Goal: Transaction & Acquisition: Purchase product/service

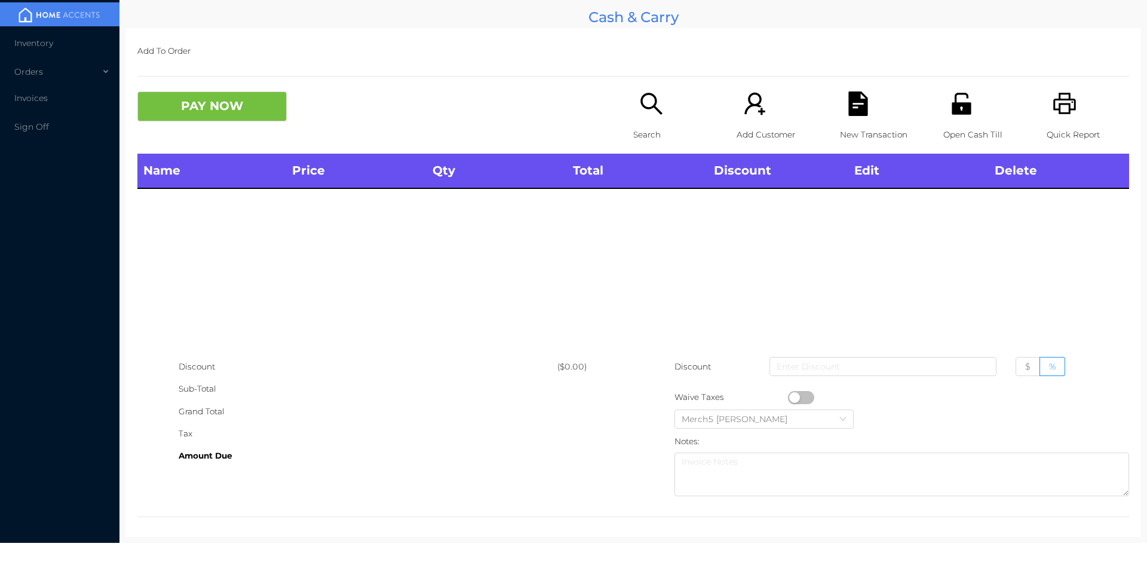
scroll to position [7, 0]
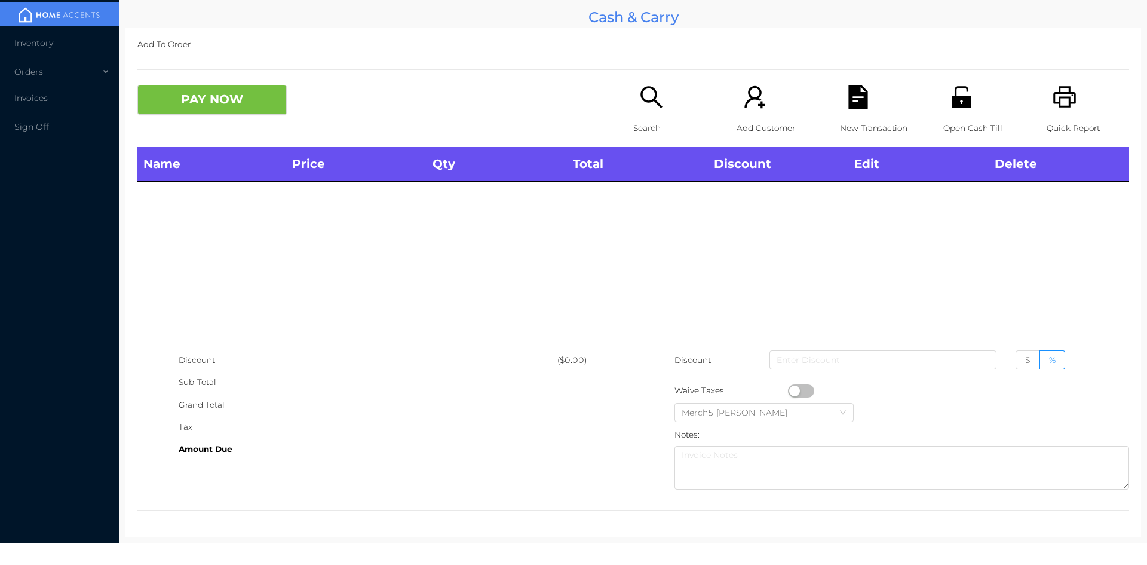
click at [648, 102] on icon "icon: search" at bounding box center [652, 97] width 22 height 22
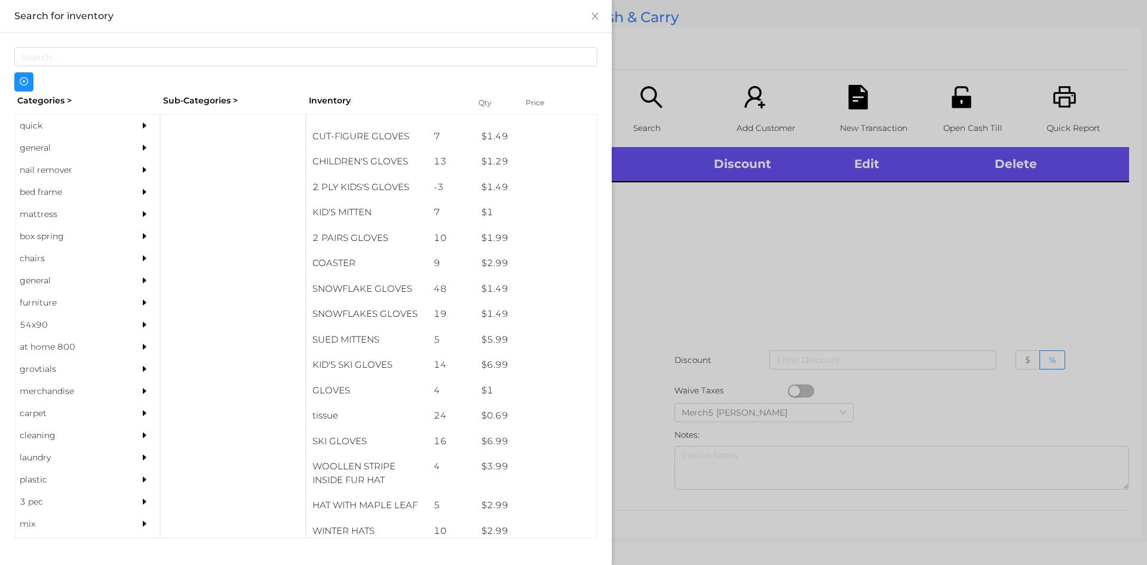
scroll to position [520, 0]
click at [31, 150] on div "general" at bounding box center [69, 148] width 109 height 22
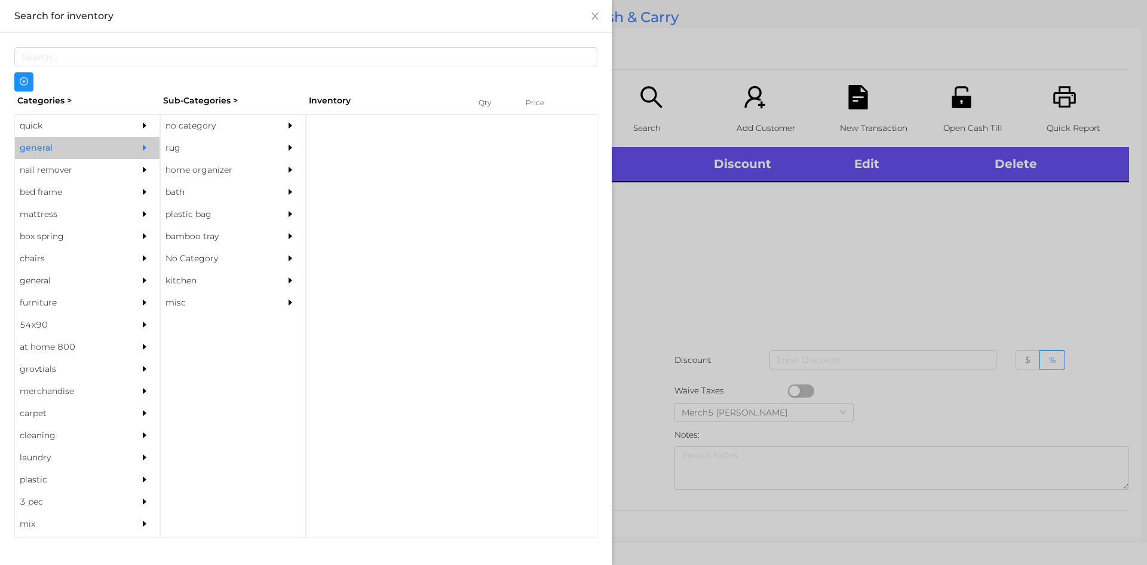
click at [206, 127] on div "no category" at bounding box center [215, 126] width 109 height 22
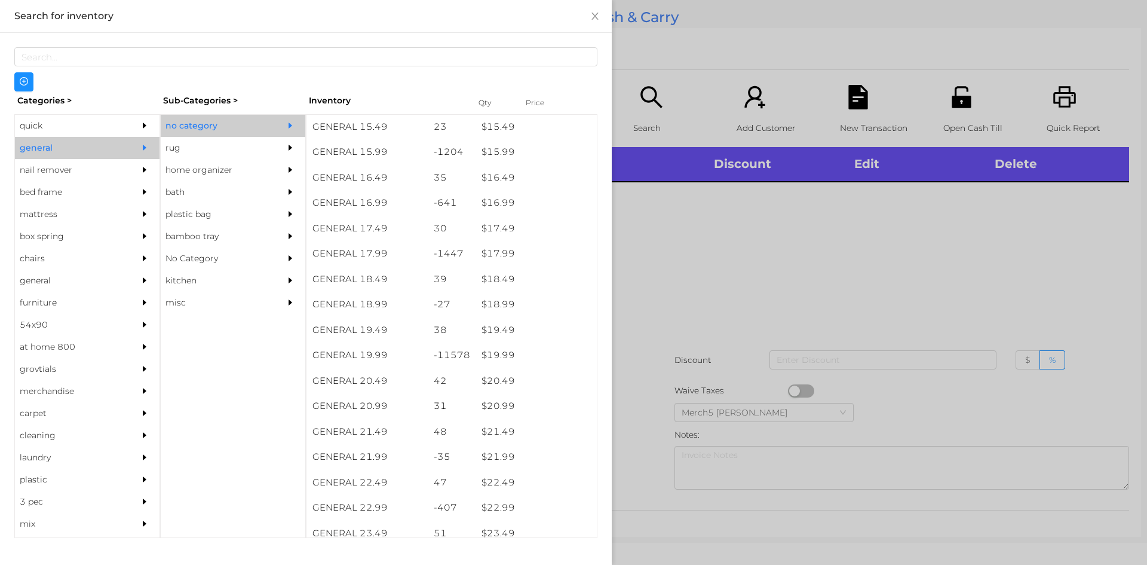
scroll to position [1060, 0]
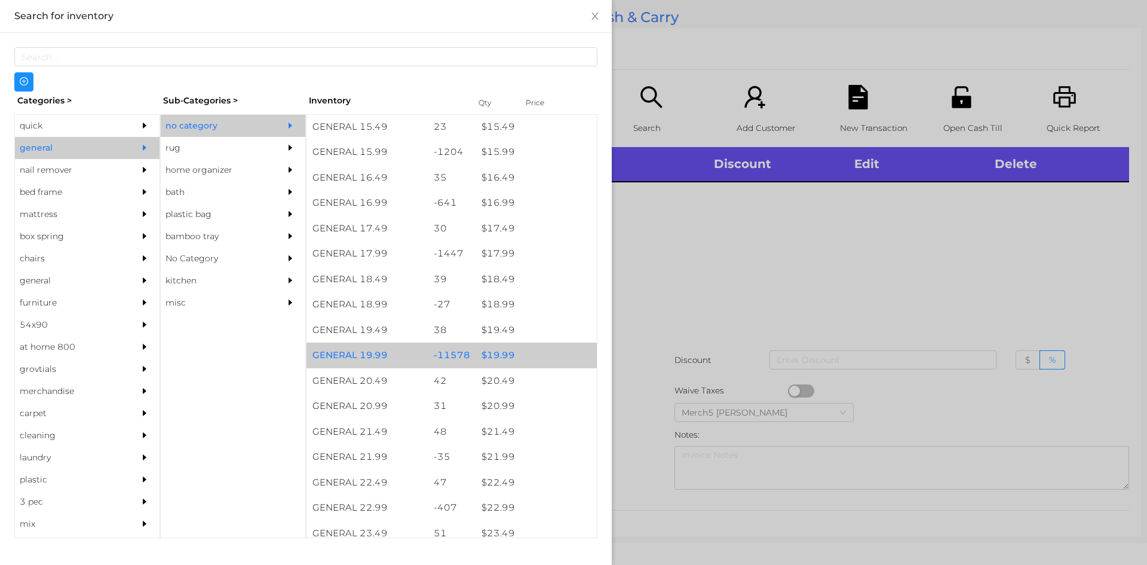
click at [498, 364] on div "$ 19.99" at bounding box center [536, 355] width 121 height 26
click at [493, 354] on div "$ 19.99" at bounding box center [536, 355] width 121 height 26
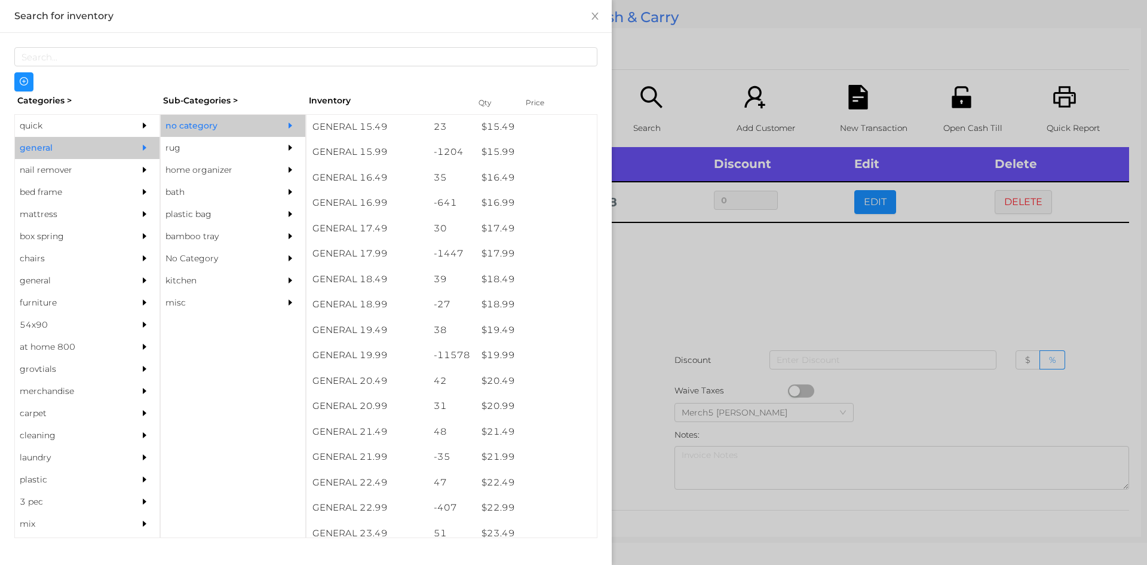
click at [658, 272] on div at bounding box center [573, 282] width 1147 height 565
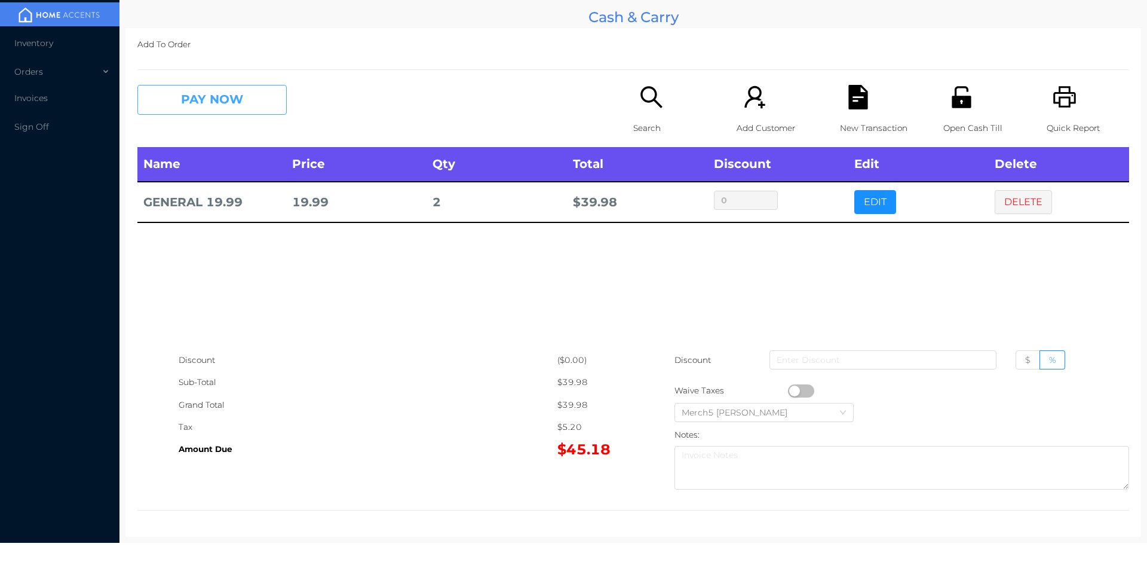
click at [223, 99] on button "PAY NOW" at bounding box center [211, 100] width 149 height 30
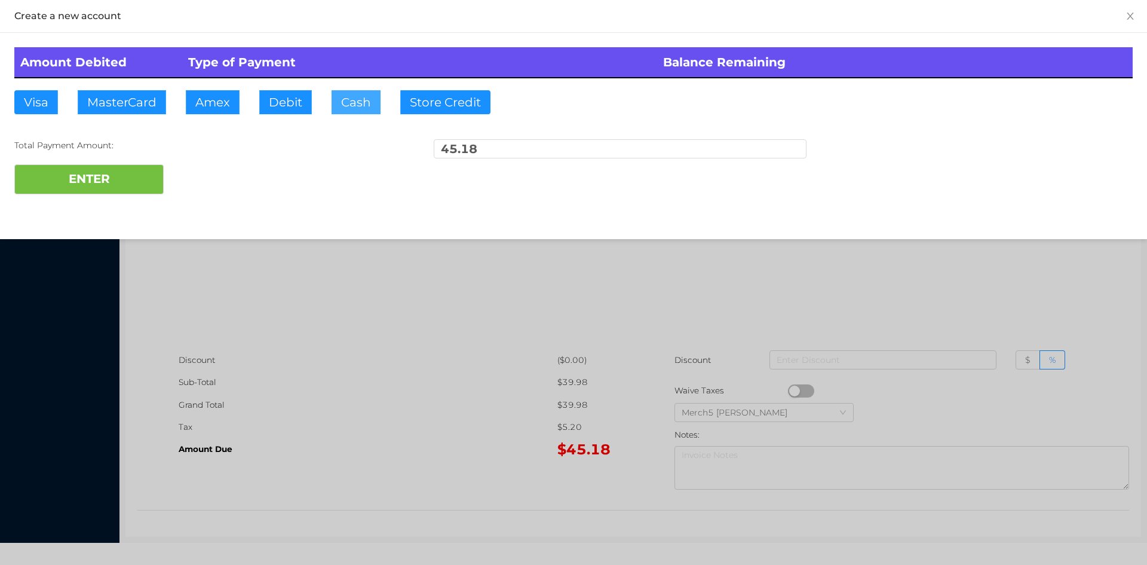
click at [350, 100] on button "Cash" at bounding box center [356, 102] width 49 height 24
type input "50"
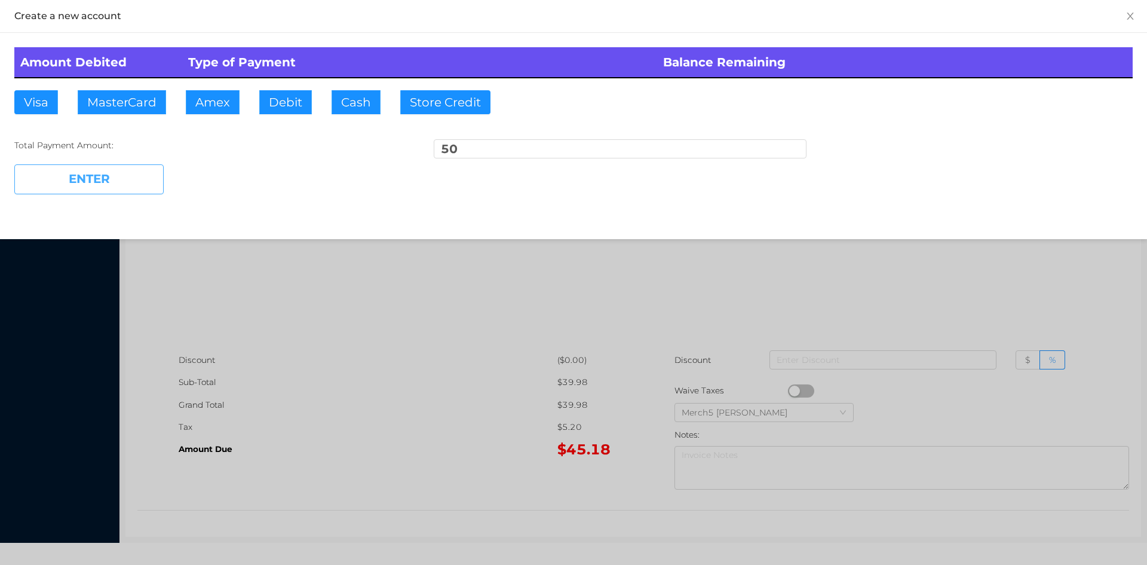
click at [115, 173] on button "ENTER" at bounding box center [88, 179] width 149 height 30
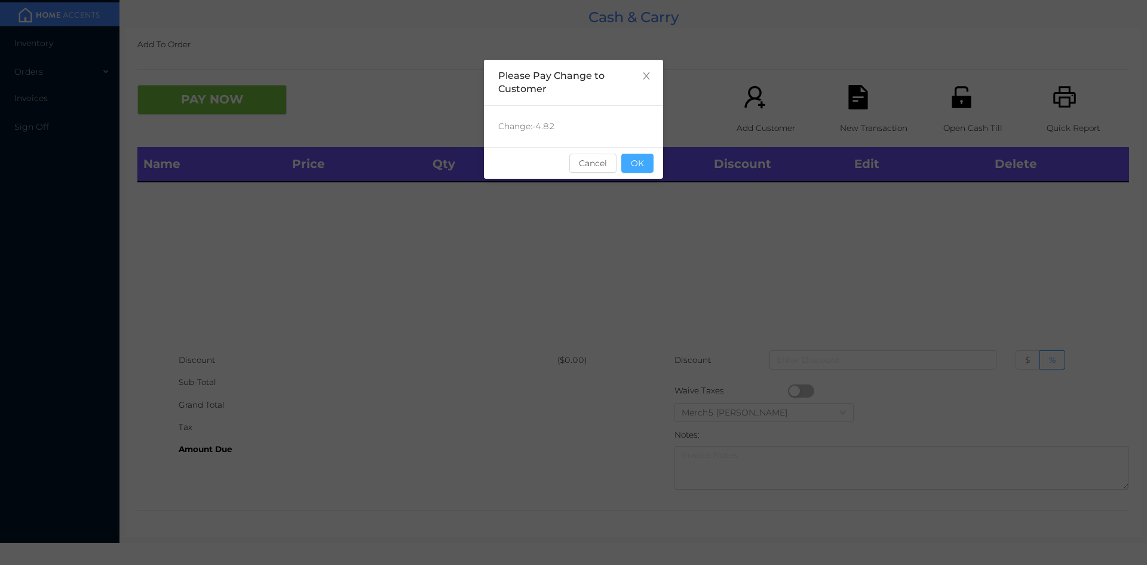
click at [632, 172] on button "OK" at bounding box center [637, 163] width 32 height 19
